Goal: Transaction & Acquisition: Subscribe to service/newsletter

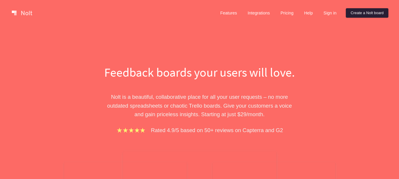
click at [357, 11] on link "Create a Nolt board" at bounding box center [367, 12] width 43 height 9
click at [353, 12] on link "Create a Nolt board" at bounding box center [367, 12] width 43 height 9
click at [337, 15] on link "Sign in" at bounding box center [330, 12] width 22 height 9
click at [333, 14] on link "Sign in" at bounding box center [330, 12] width 22 height 9
click at [333, 12] on link "Sign in" at bounding box center [330, 12] width 22 height 9
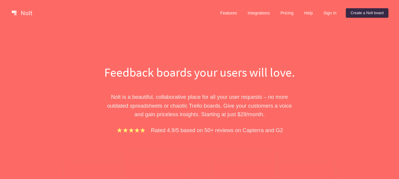
click at [29, 14] on link at bounding box center [21, 12] width 25 height 9
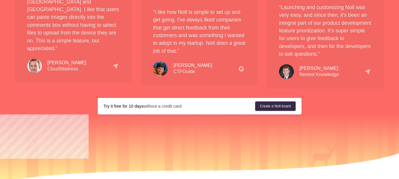
scroll to position [1106, 0]
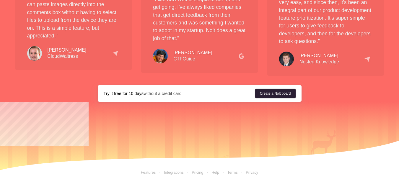
click at [267, 89] on link "Create a Nolt board" at bounding box center [275, 93] width 40 height 9
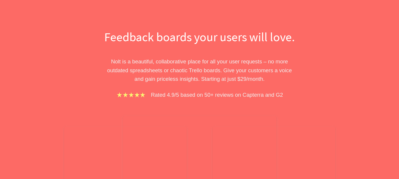
scroll to position [0, 0]
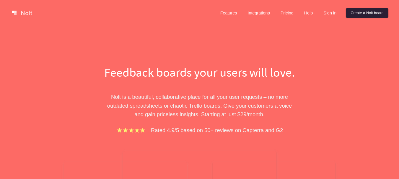
click at [368, 10] on link "Create a Nolt board" at bounding box center [367, 12] width 43 height 9
drag, startPoint x: 365, startPoint y: 12, endPoint x: 375, endPoint y: 22, distance: 14.6
click at [375, 22] on div "Features Integrations Pricing Help Sign in Create a [PERSON_NAME] board Menu" at bounding box center [199, 13] width 399 height 26
click at [375, 15] on link "Create a Nolt board" at bounding box center [367, 12] width 43 height 9
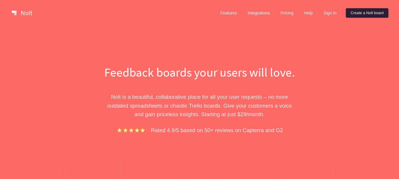
click at [375, 15] on link "Create a Nolt board" at bounding box center [367, 12] width 43 height 9
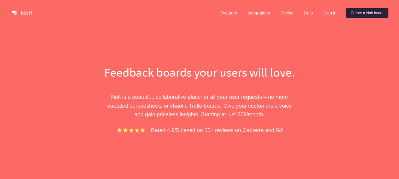
click at [375, 15] on link "Create a Nolt board" at bounding box center [367, 12] width 43 height 9
click at [374, 15] on link "Create a Nolt board" at bounding box center [367, 12] width 43 height 9
click at [372, 13] on link "Create a Nolt board" at bounding box center [367, 12] width 43 height 9
click at [369, 6] on div "Features Integrations Pricing Help Sign in Create a [PERSON_NAME] board Menu" at bounding box center [199, 13] width 399 height 26
click at [121, 26] on div "Features Integrations Pricing Help Sign in Create a [PERSON_NAME] board Menu" at bounding box center [199, 13] width 399 height 26
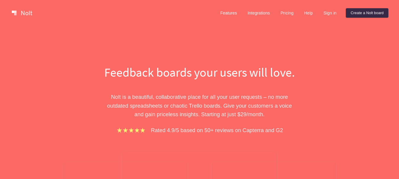
click at [30, 14] on link at bounding box center [21, 12] width 25 height 9
click at [331, 11] on link "Sign in" at bounding box center [330, 12] width 22 height 9
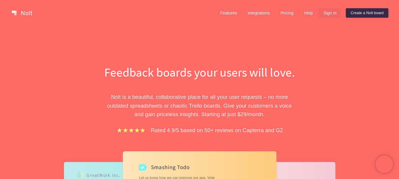
click at [328, 12] on link "Sign in" at bounding box center [330, 12] width 22 height 9
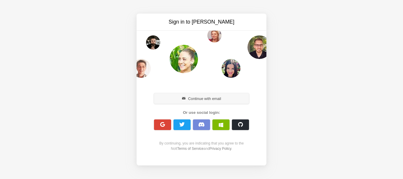
click at [220, 98] on button "Continue with email" at bounding box center [201, 98] width 95 height 11
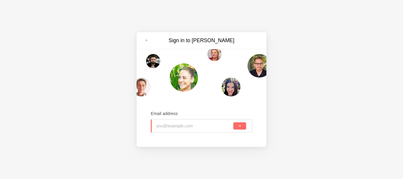
paste input "sibale9613@noidem.com"
type input "sibale9613@noidem.com"
click at [236, 126] on button "submit" at bounding box center [240, 126] width 13 height 7
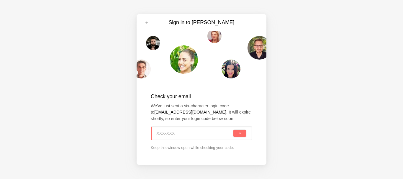
paste input "NCL-JLC"
type input "NCL-JLC"
click at [241, 135] on span "submit" at bounding box center [239, 133] width 3 height 3
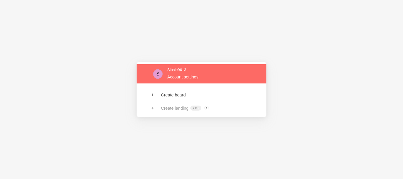
click at [184, 79] on link at bounding box center [202, 73] width 130 height 19
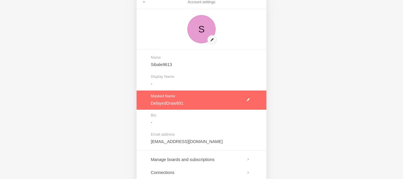
scroll to position [79, 0]
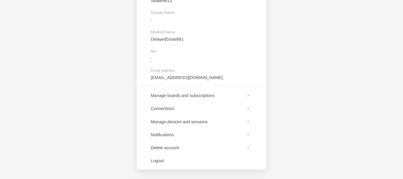
click at [317, 72] on div "Account settings S Name Sibale9613 Display Name - Masked Name DelayedDraw891 Bi…" at bounding box center [201, 89] width 403 height 179
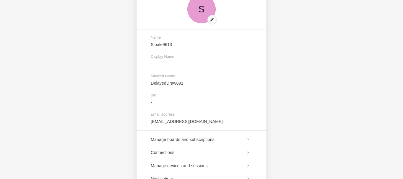
scroll to position [0, 0]
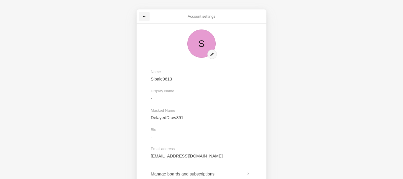
click at [145, 17] on span at bounding box center [145, 17] width 4 height 4
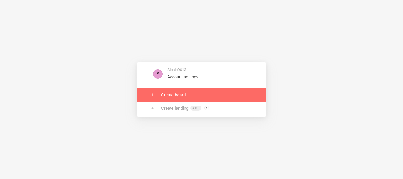
click at [194, 97] on link at bounding box center [202, 95] width 130 height 13
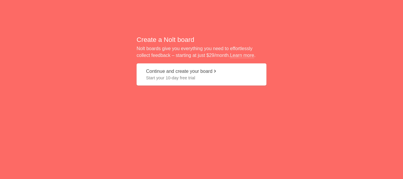
click at [198, 75] on span "Start your 10-day free trial" at bounding box center [201, 78] width 111 height 6
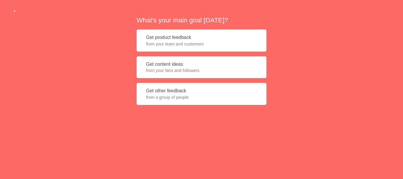
click at [189, 46] on span "from your team and customers" at bounding box center [201, 44] width 111 height 6
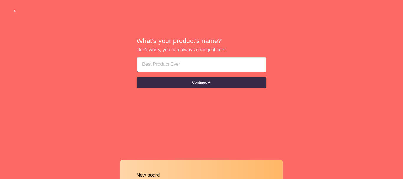
click at [188, 66] on input at bounding box center [201, 65] width 119 height 14
click at [168, 61] on input at bounding box center [202, 65] width 120 height 14
paste input "Indian Call Girls In dubai +971503448995 Dubai Call Girls Service"
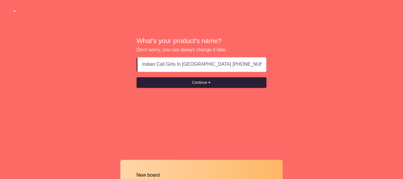
scroll to position [0, 15]
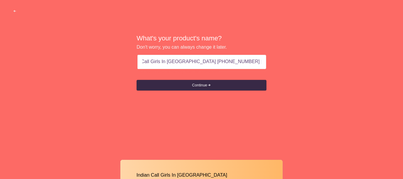
click at [185, 66] on input "Indian Call Girls In dubai +971503448995 Dubai Call Girls Service" at bounding box center [201, 62] width 119 height 14
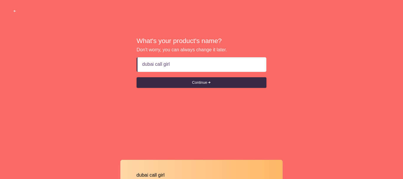
type input "dubai call girls"
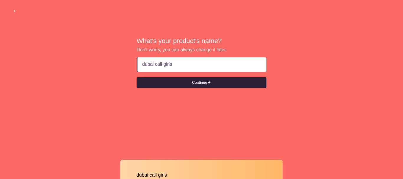
click at [198, 82] on button "Continue" at bounding box center [202, 82] width 130 height 11
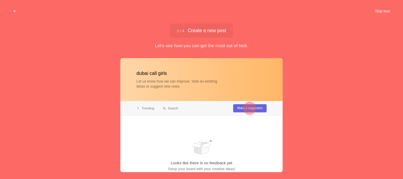
click at [383, 12] on button "Skip tour" at bounding box center [382, 11] width 29 height 11
